Goal: Browse casually

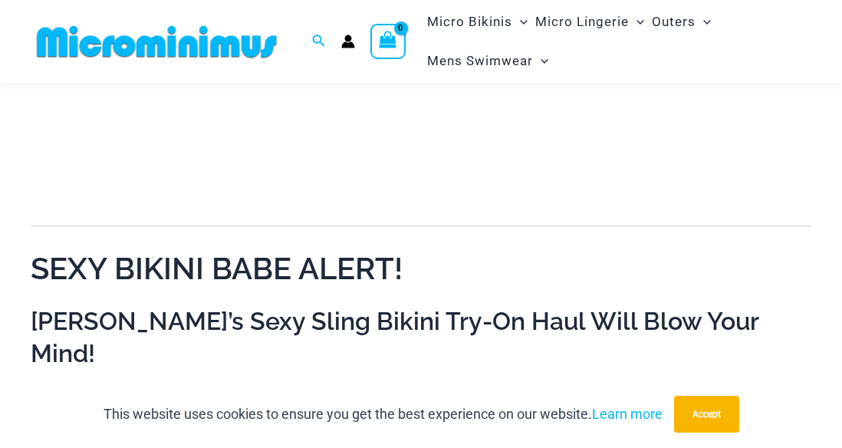
scroll to position [461, 0]
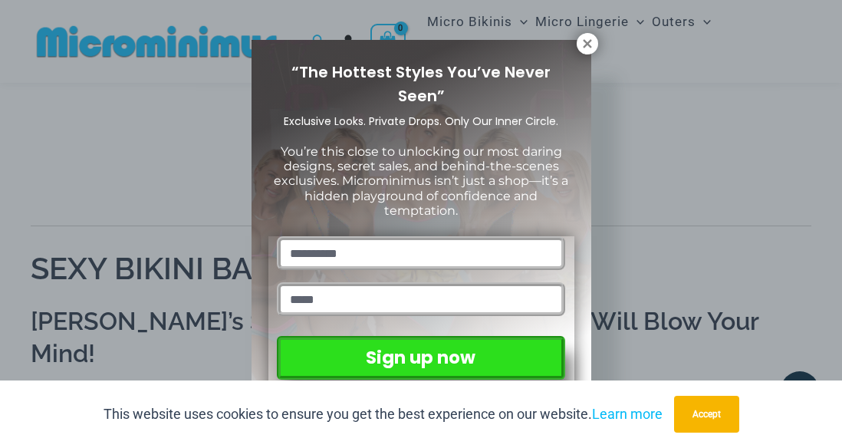
click at [48, 198] on div "“The Hottest Styles You’ve Never Seen” Exclusive Looks. Private Drops. Only Our…" at bounding box center [421, 224] width 842 height 448
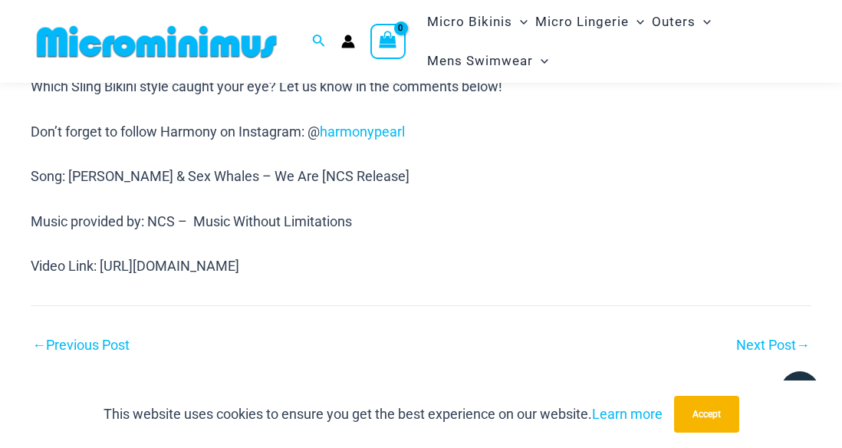
scroll to position [1719, 0]
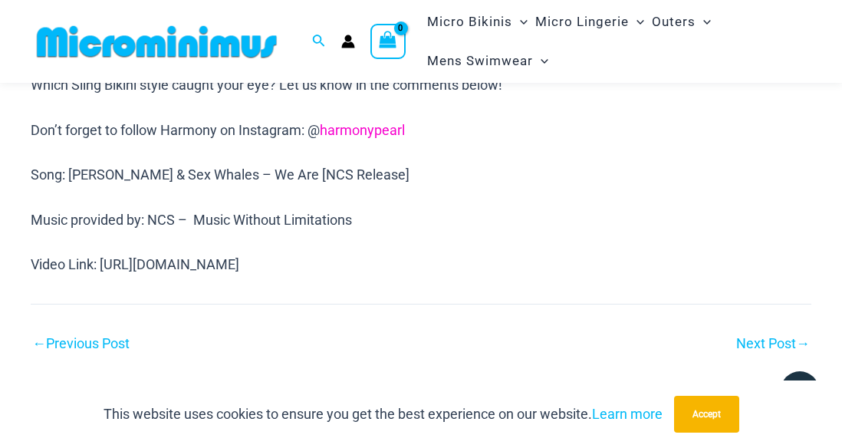
click at [361, 122] on link "harmonypearl" at bounding box center [362, 130] width 85 height 16
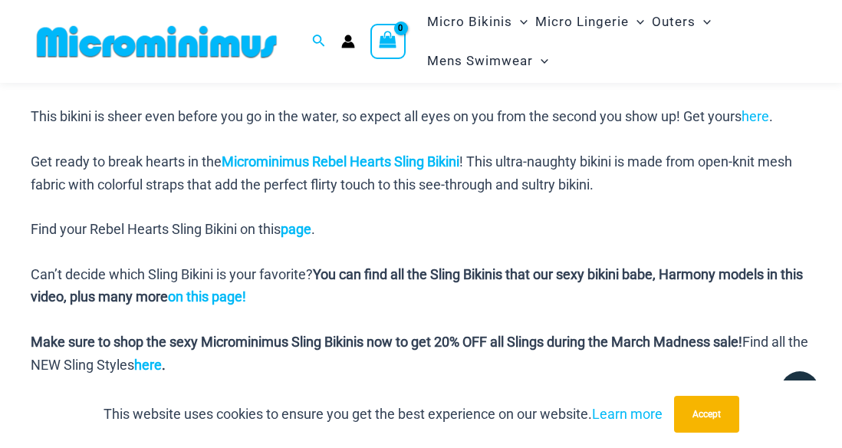
scroll to position [1394, 0]
click at [350, 152] on p "Get ready to break hearts in the Microminimus Rebel Hearts Sling Bikini ! This …" at bounding box center [421, 173] width 780 height 45
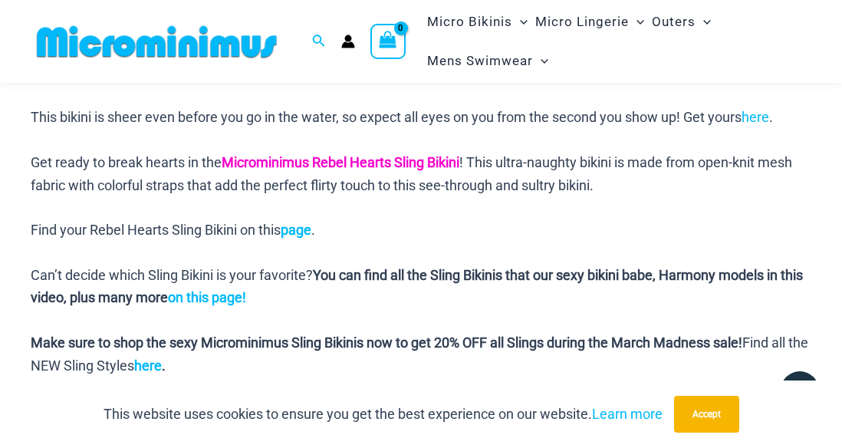
click at [355, 154] on b "Microminimus Rebel Hearts Sling Bikini" at bounding box center [340, 162] width 238 height 16
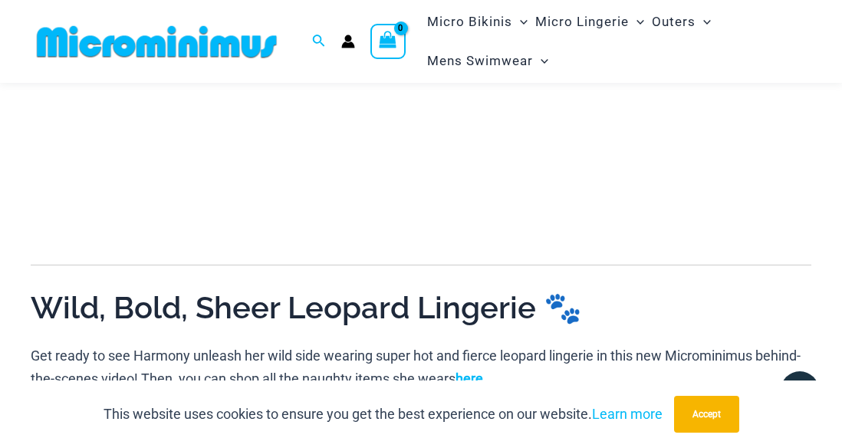
scroll to position [455, 0]
